Goal: Navigation & Orientation: Find specific page/section

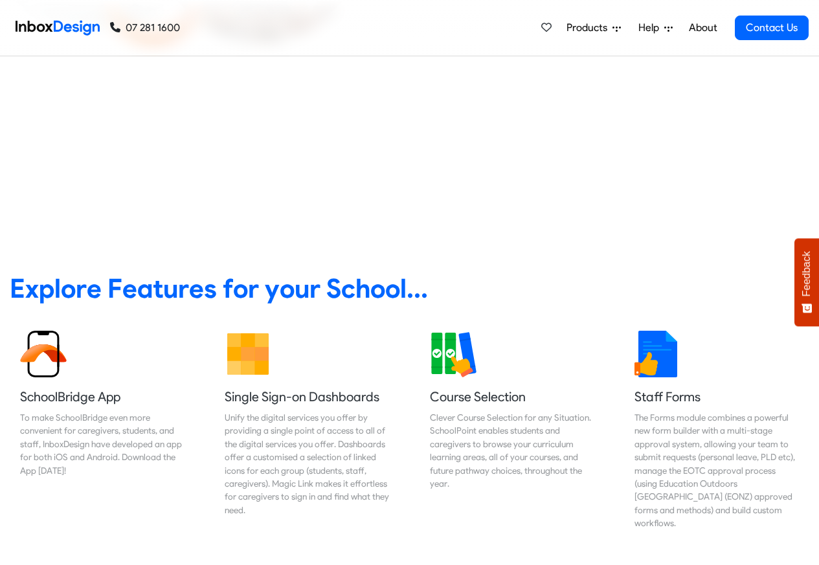
scroll to position [466, 0]
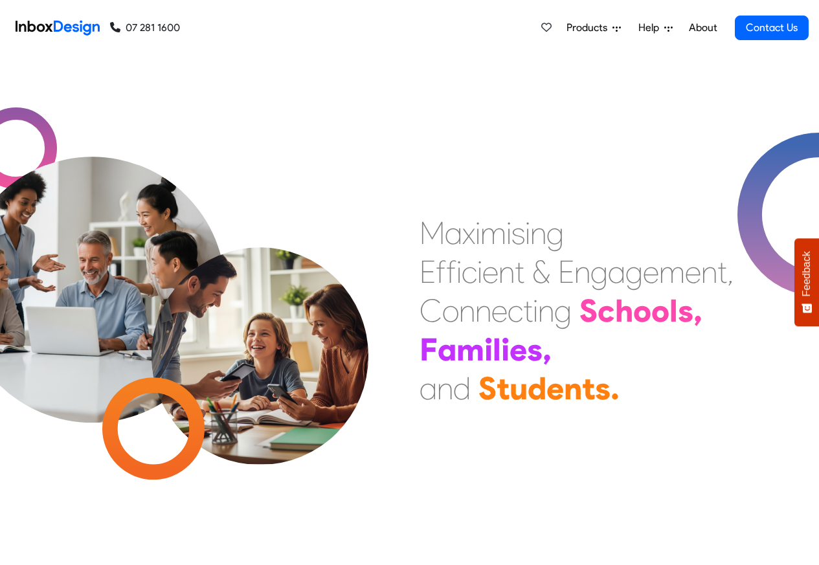
click at [580, 29] on span "Products" at bounding box center [590, 28] width 46 height 16
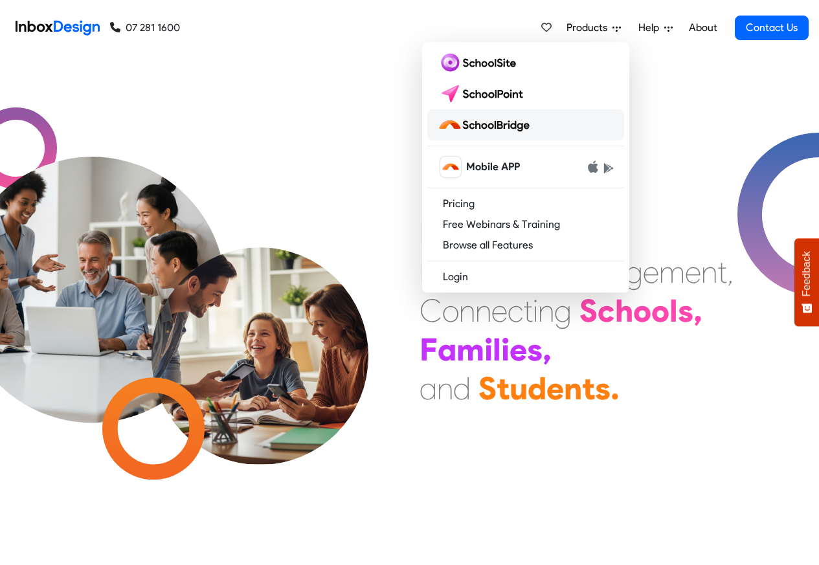
click at [487, 125] on img at bounding box center [486, 125] width 97 height 21
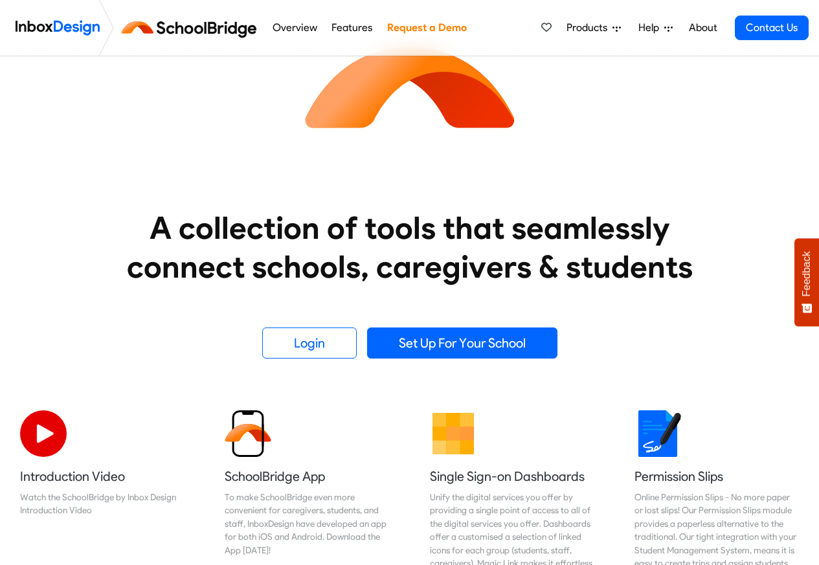
scroll to position [78, 0]
